Goal: Transaction & Acquisition: Purchase product/service

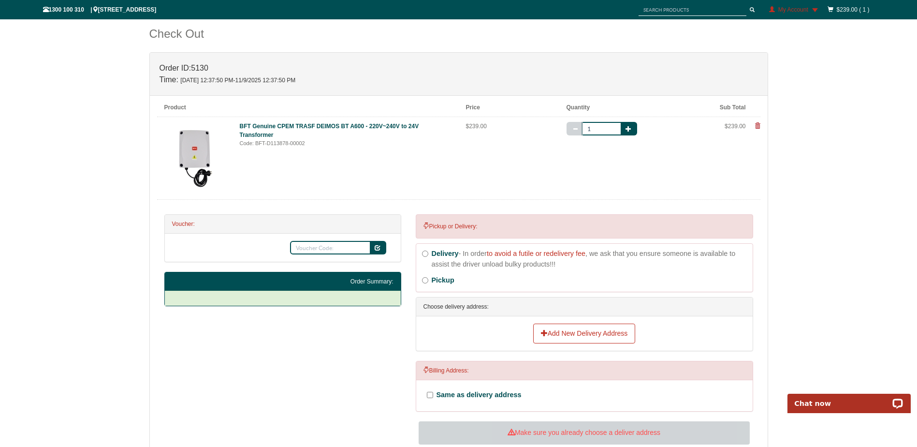
scroll to position [145, 0]
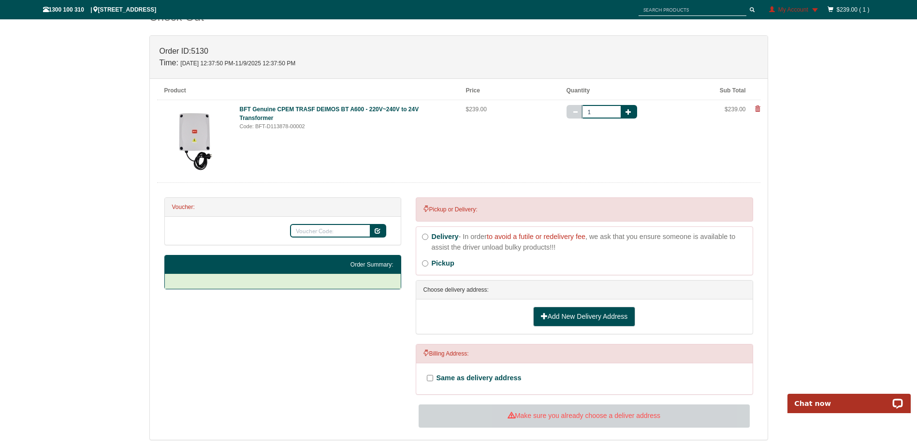
click at [550, 312] on link "Add New Delivery Address" at bounding box center [584, 316] width 102 height 20
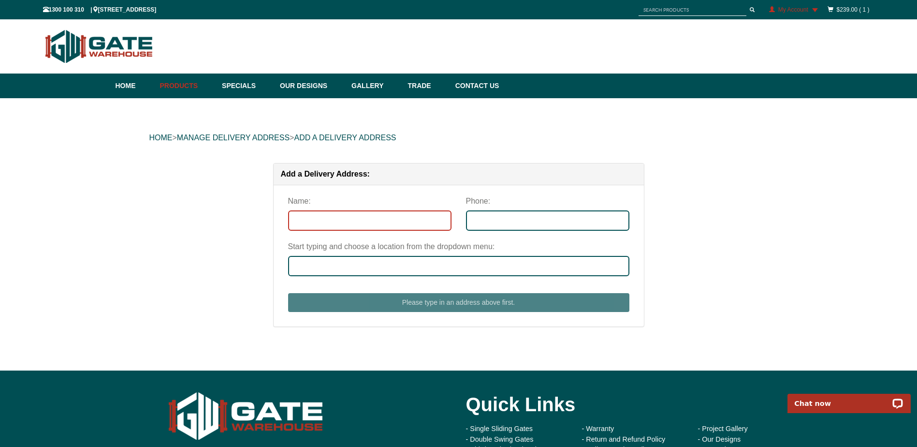
click at [362, 217] on input "Name:" at bounding box center [369, 220] width 163 height 20
type input "Borg"
type input "0408426065"
click at [297, 219] on input "Borg" at bounding box center [369, 220] width 163 height 20
type input "Steve Borg"
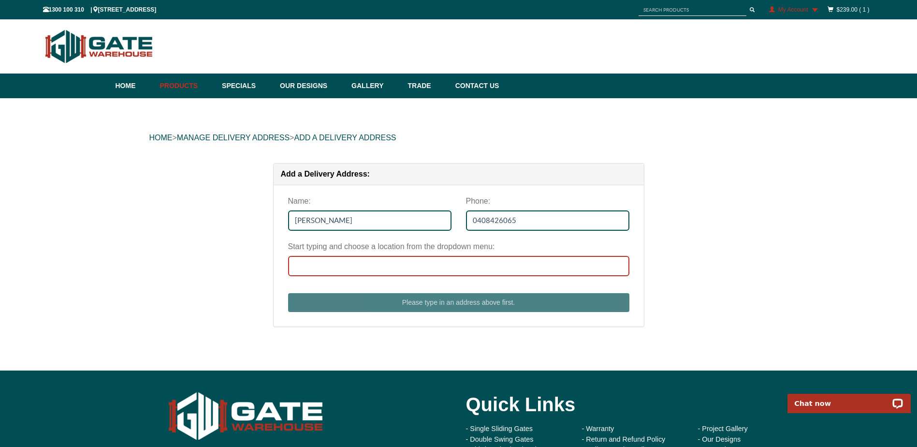
click at [416, 268] on input "Start typing and choose a location from the dropdown menu:" at bounding box center [458, 266] width 341 height 20
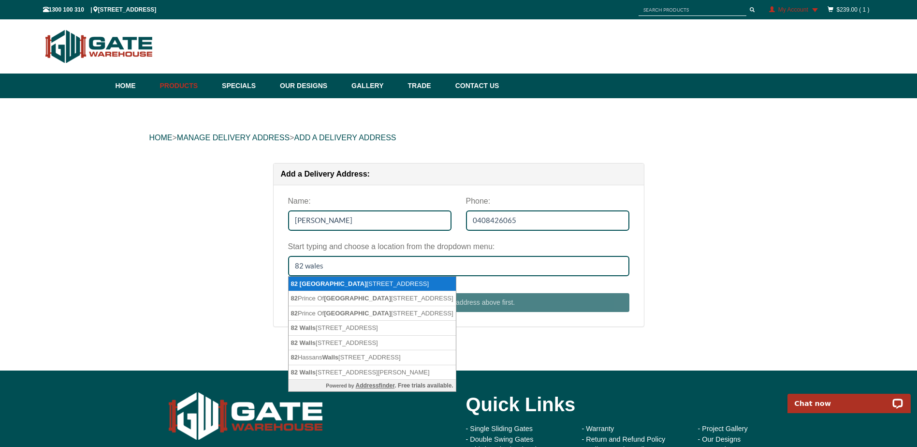
click at [403, 284] on li "82 Wales Street, KINGSVILLE VIC 3012" at bounding box center [372, 283] width 167 height 15
type input "82 Wales Street, KINGSVILLE VIC 3012"
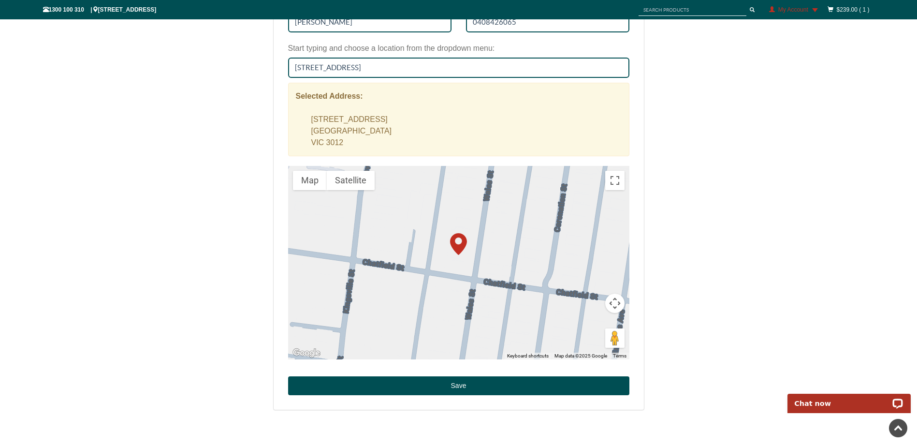
scroll to position [338, 0]
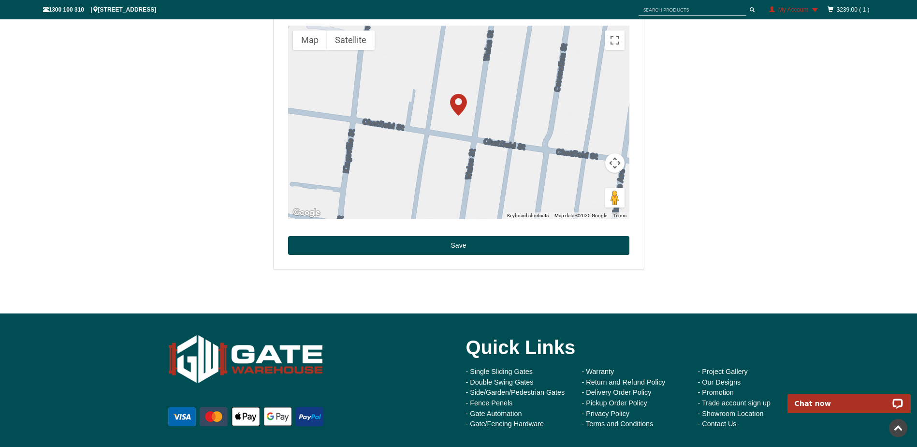
click at [578, 256] on div "Name: Steve Borg Phone: 0408426065 Start typing and choose a location from the …" at bounding box center [459, 58] width 370 height 422
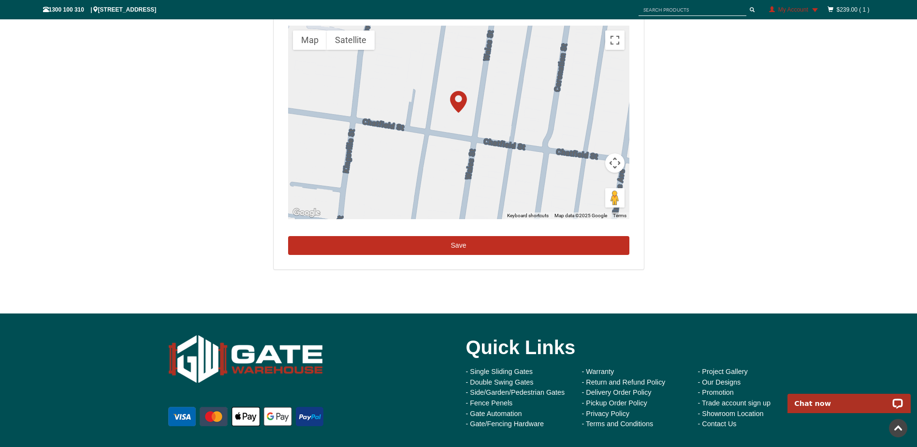
click at [574, 247] on button "Save" at bounding box center [458, 245] width 341 height 19
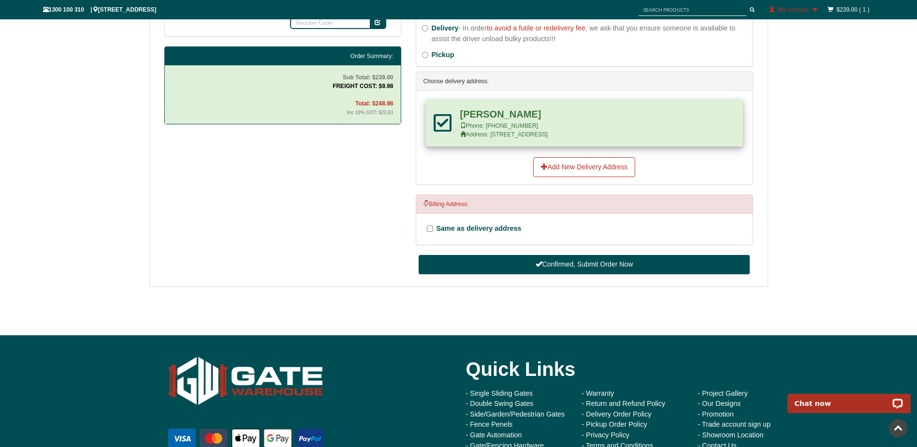
scroll to position [402, 0]
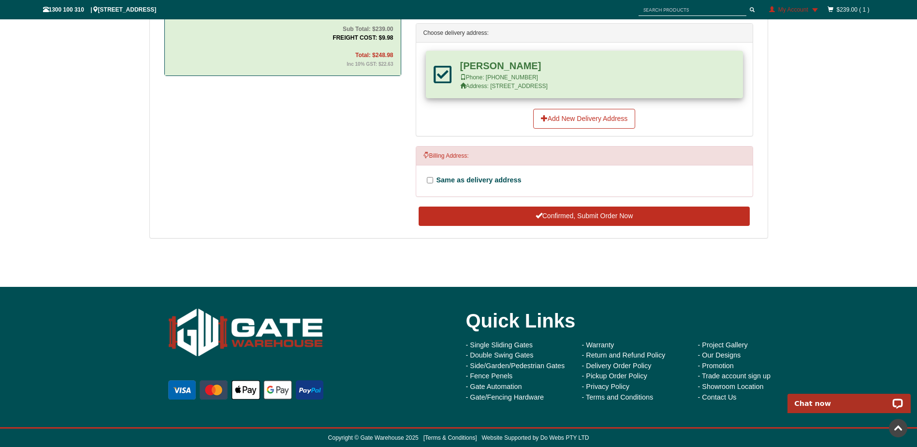
click at [591, 217] on button "Confirmed, Submit Order Now" at bounding box center [584, 215] width 331 height 19
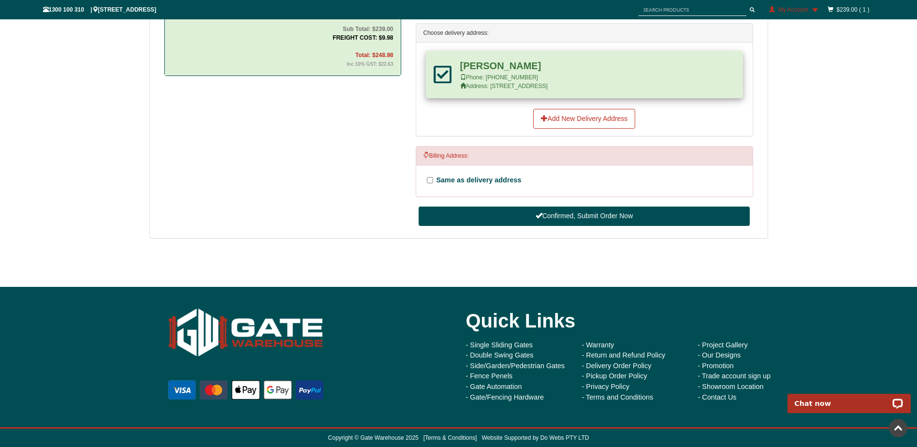
scroll to position [250, 0]
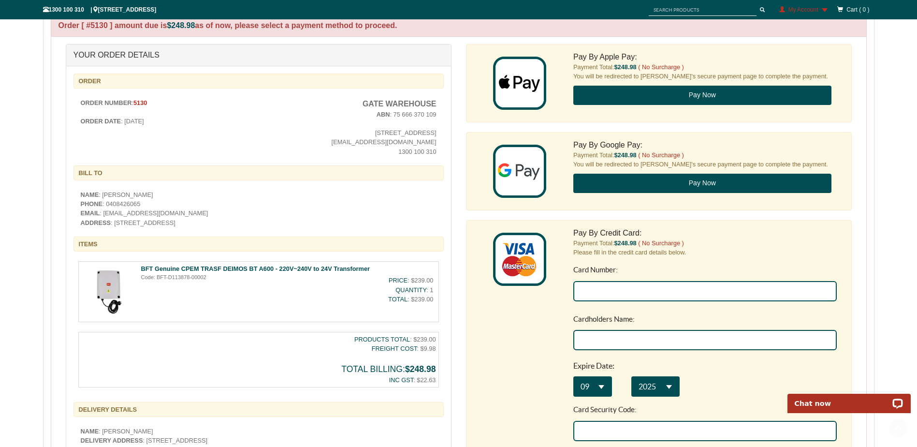
scroll to position [242, 0]
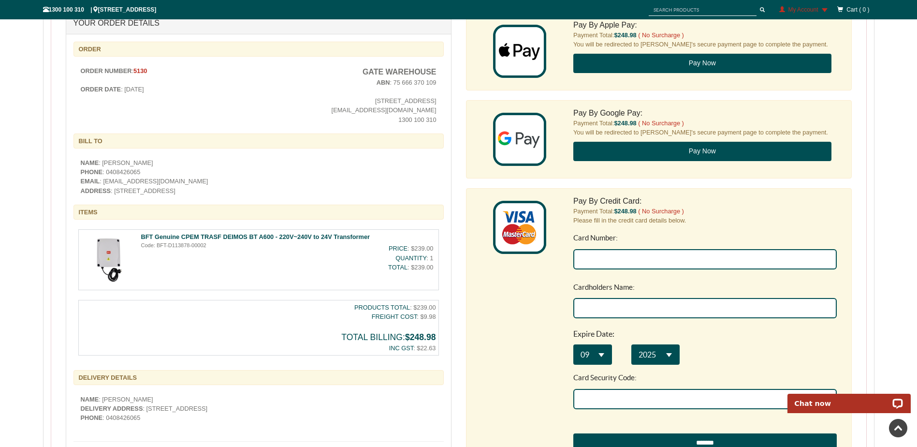
click at [591, 260] on input "Card Number:" at bounding box center [704, 259] width 263 height 20
type input "5353 1653 0486 4898"
click at [615, 307] on input "Cardholders Name:" at bounding box center [704, 308] width 263 height 20
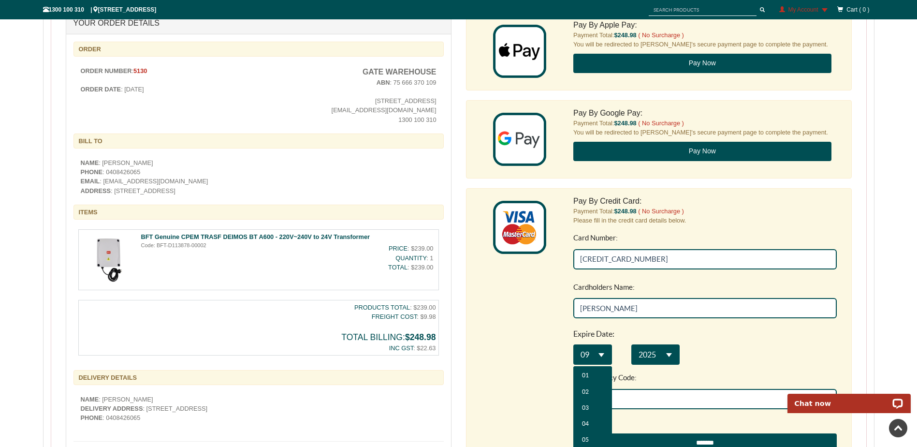
scroll to position [48, 0]
type input "Mr Stephen Borg"
select select "**"
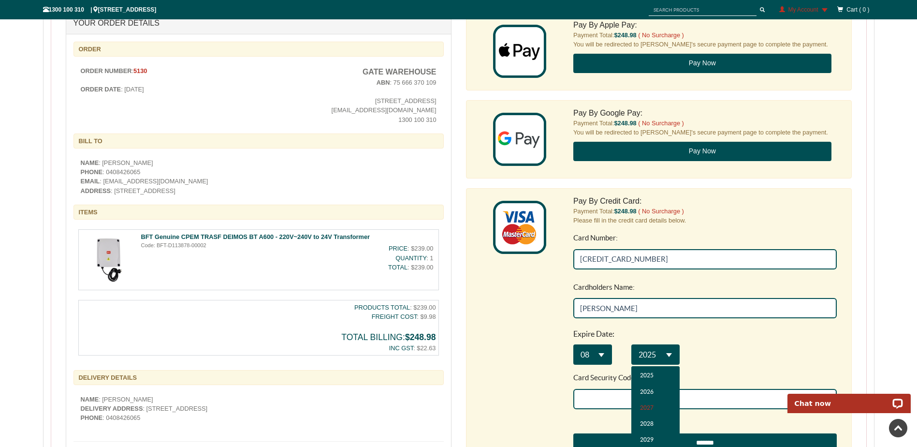
select select "**"
click at [632, 397] on input "Card Security Code:" at bounding box center [704, 399] width 263 height 20
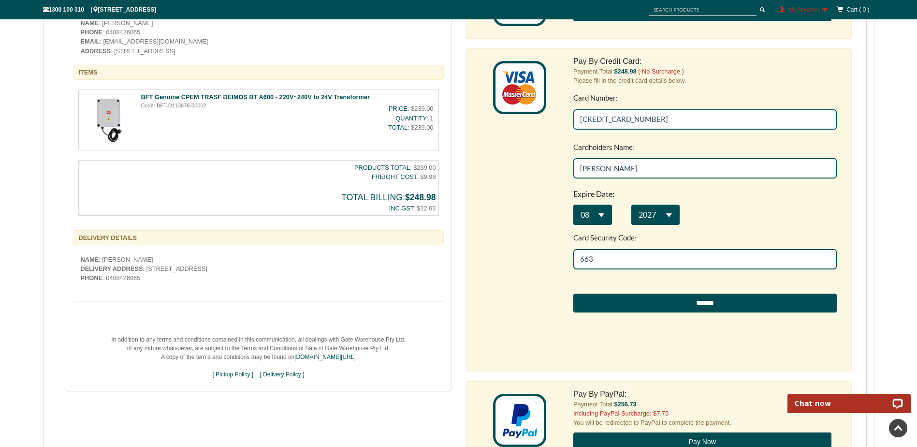
scroll to position [387, 0]
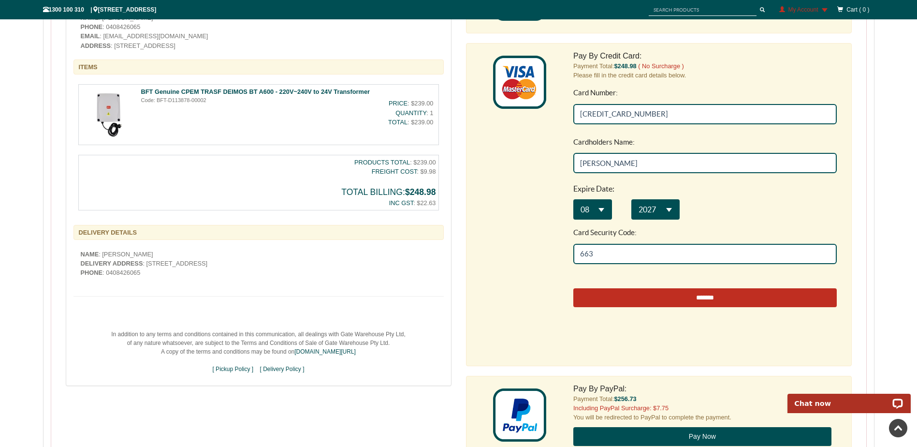
type input "663"
click at [696, 294] on input "*******" at bounding box center [704, 297] width 263 height 19
type input "**********"
